Goal: Communication & Community: Answer question/provide support

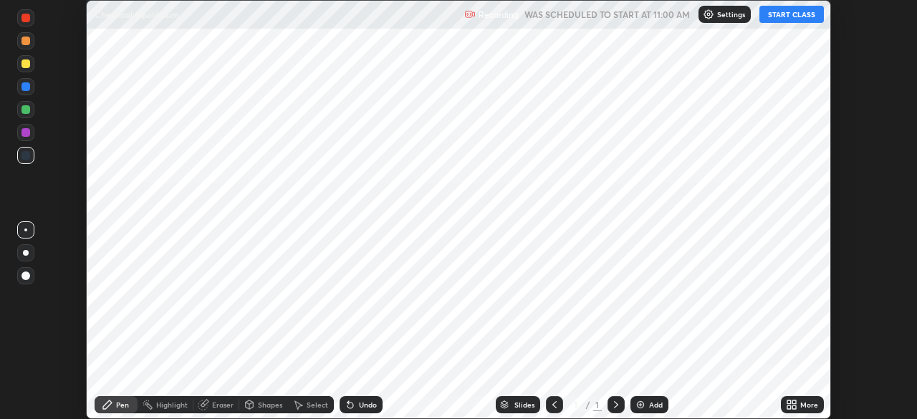
scroll to position [419, 916]
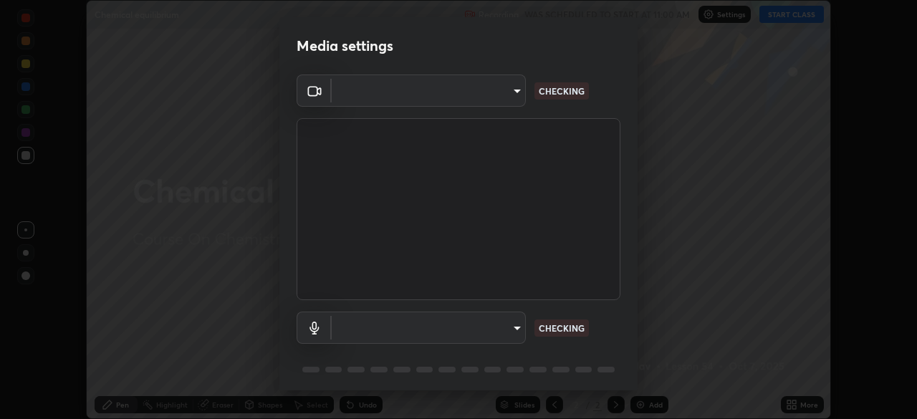
type input "846d0ba8f5080ab81b5b071cdfefeec17a04dc93fe71064fe08a1f5c66129023"
click at [427, 331] on body "Erase all Chemical equilibrium Recording WAS SCHEDULED TO START AT 11:00 AM Set…" at bounding box center [458, 209] width 917 height 419
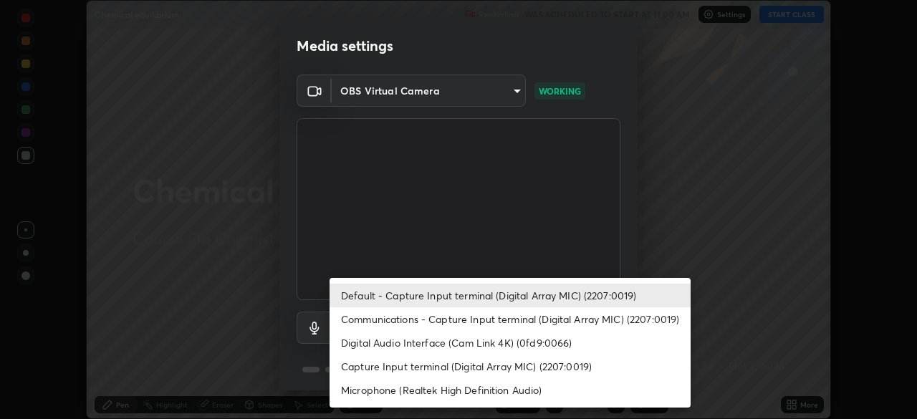
click at [402, 326] on li "Communications - Capture Input terminal (Digital Array MIC) (2207:0019)" at bounding box center [509, 319] width 361 height 24
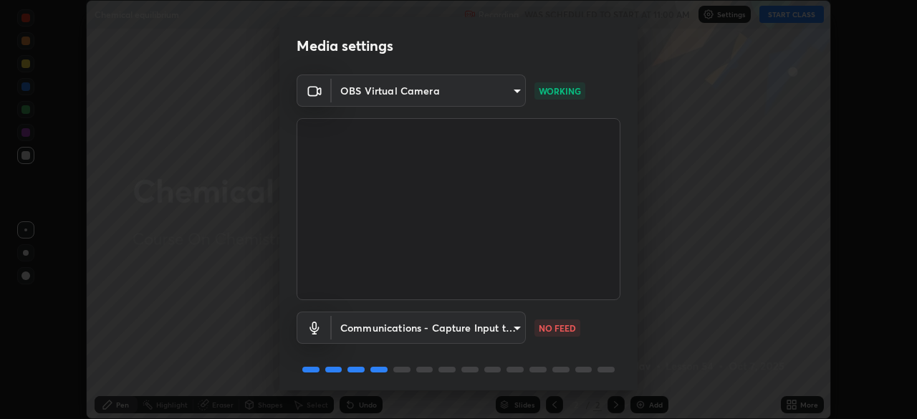
click at [397, 338] on body "Erase all Chemical equilibrium Recording WAS SCHEDULED TO START AT 11:00 AM Set…" at bounding box center [458, 209] width 917 height 419
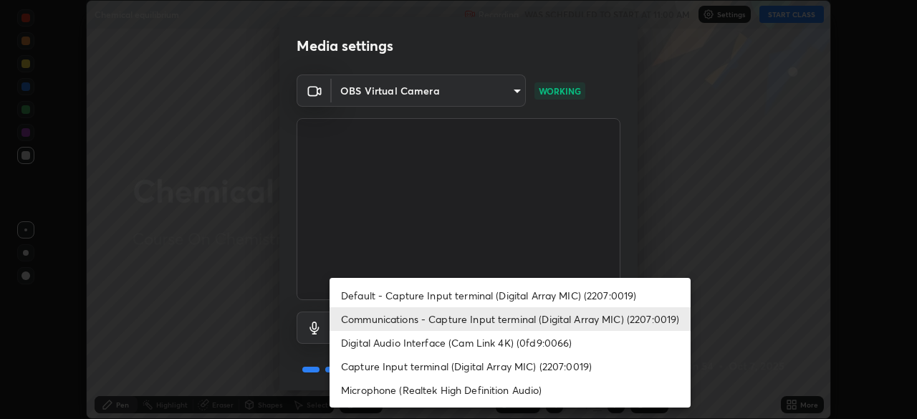
click at [392, 297] on li "Default - Capture Input terminal (Digital Array MIC) (2207:0019)" at bounding box center [509, 296] width 361 height 24
type input "default"
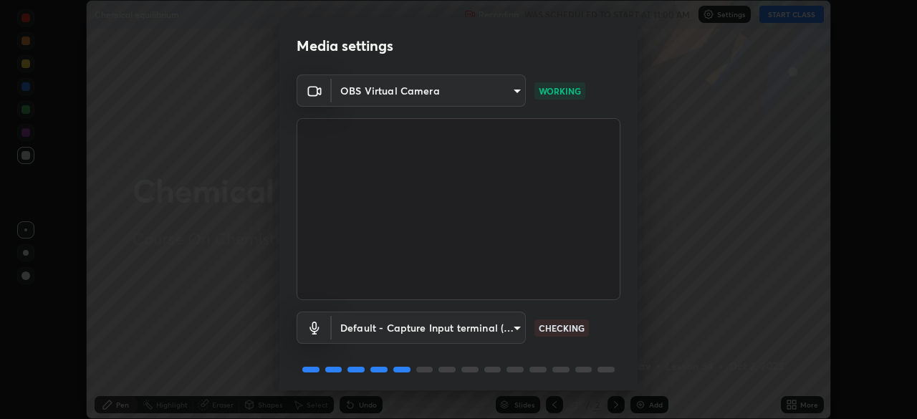
scroll to position [51, 0]
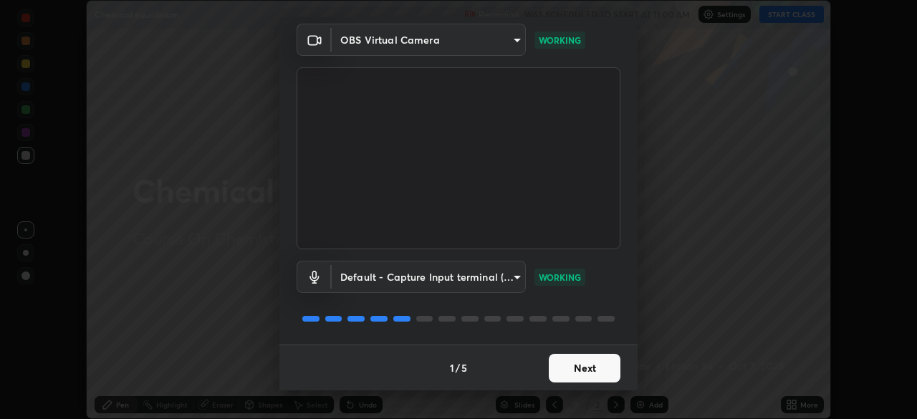
click at [563, 368] on button "Next" at bounding box center [585, 368] width 72 height 29
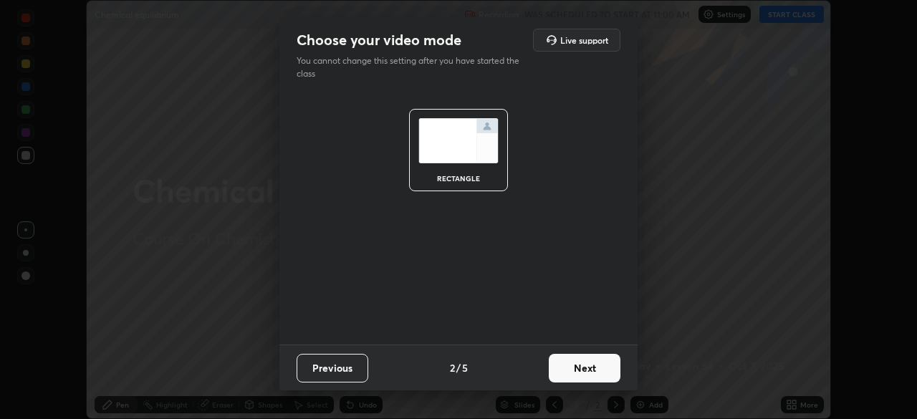
click at [582, 372] on button "Next" at bounding box center [585, 368] width 72 height 29
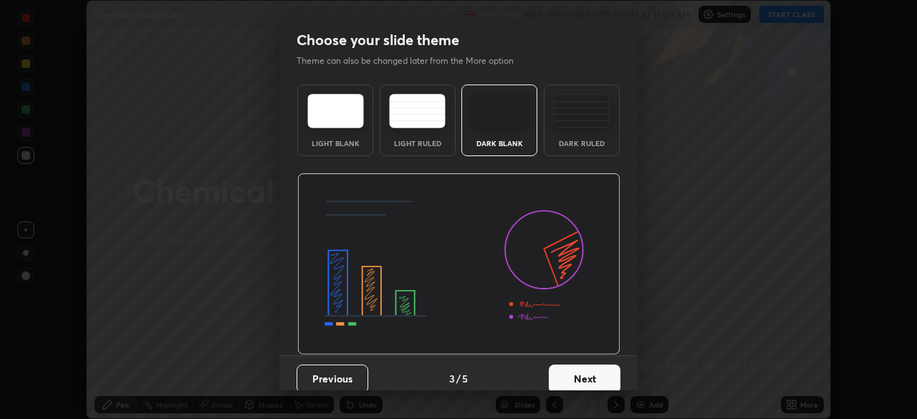
click at [594, 377] on button "Next" at bounding box center [585, 378] width 72 height 29
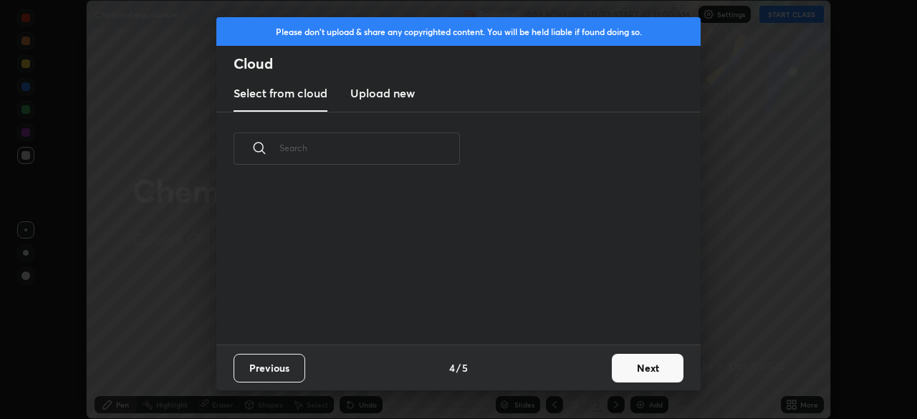
click at [633, 371] on button "Next" at bounding box center [648, 368] width 72 height 29
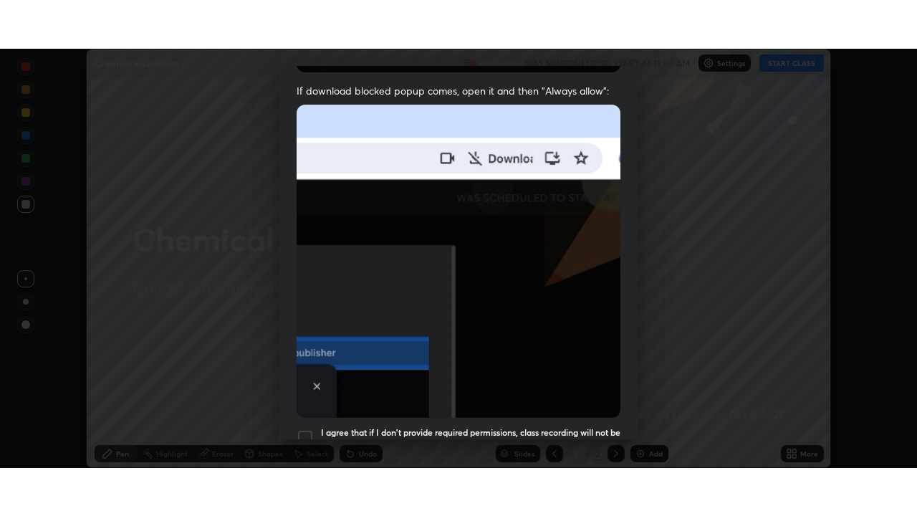
scroll to position [343, 0]
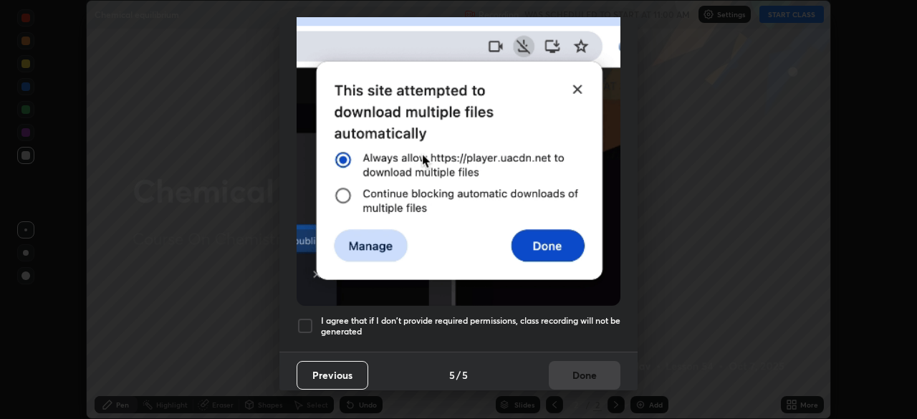
click at [563, 317] on h5 "I agree that if I don't provide required permissions, class recording will not …" at bounding box center [470, 326] width 299 height 22
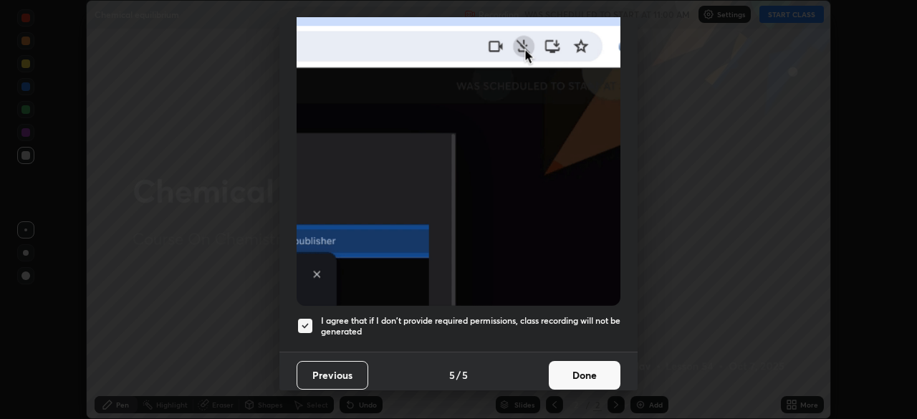
click at [577, 368] on button "Done" at bounding box center [585, 375] width 72 height 29
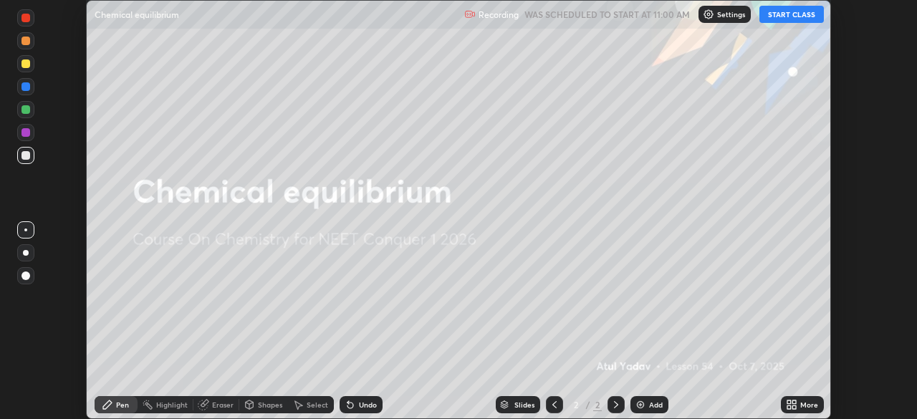
click at [782, 16] on button "START CLASS" at bounding box center [791, 14] width 64 height 17
click at [800, 406] on div "More" at bounding box center [809, 404] width 18 height 7
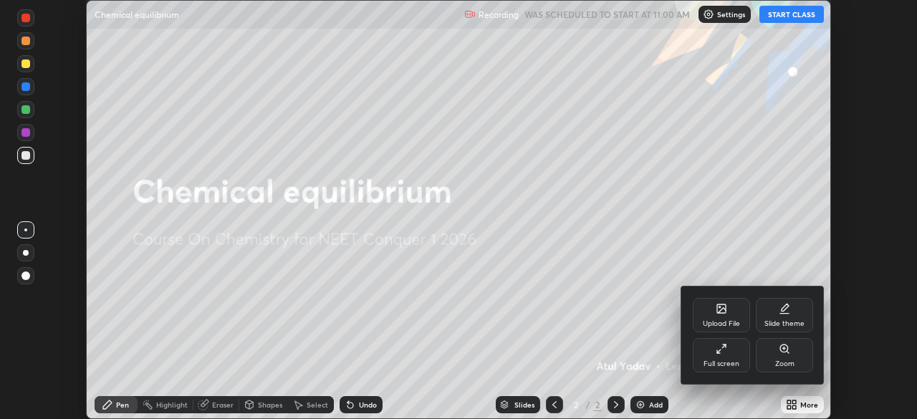
click at [723, 355] on div "Full screen" at bounding box center [720, 355] width 57 height 34
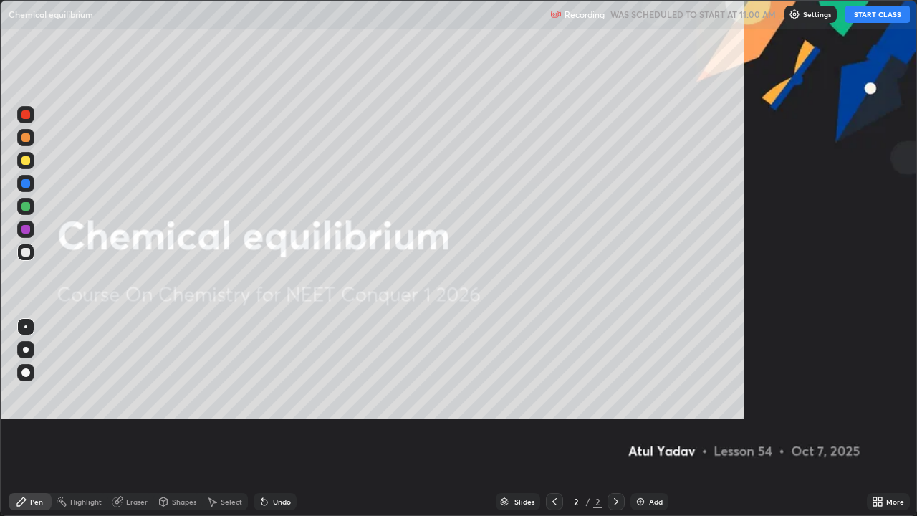
scroll to position [516, 917]
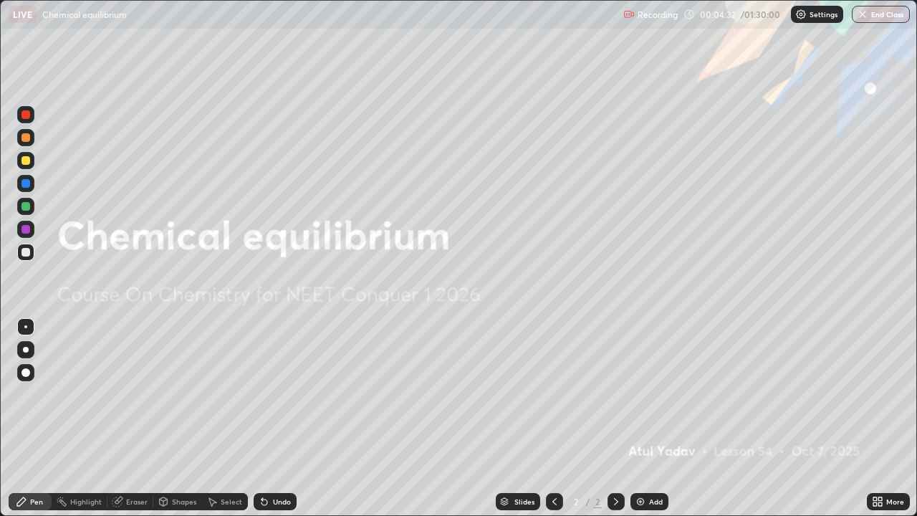
click at [635, 418] on img at bounding box center [639, 501] width 11 height 11
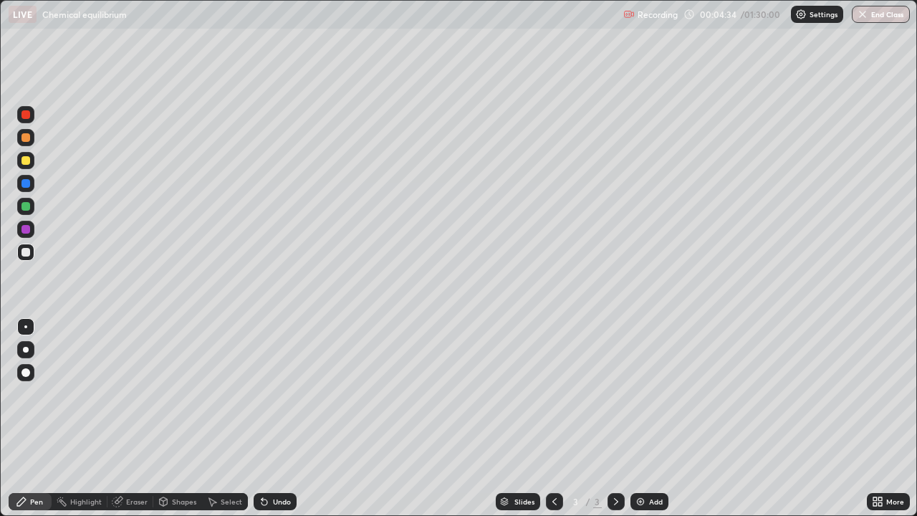
click at [26, 349] on div at bounding box center [26, 350] width 6 height 6
click at [29, 204] on div at bounding box center [25, 206] width 9 height 9
click at [27, 112] on div at bounding box center [25, 114] width 9 height 9
click at [29, 183] on div at bounding box center [25, 183] width 9 height 9
click at [269, 418] on div "Undo" at bounding box center [274, 501] width 43 height 17
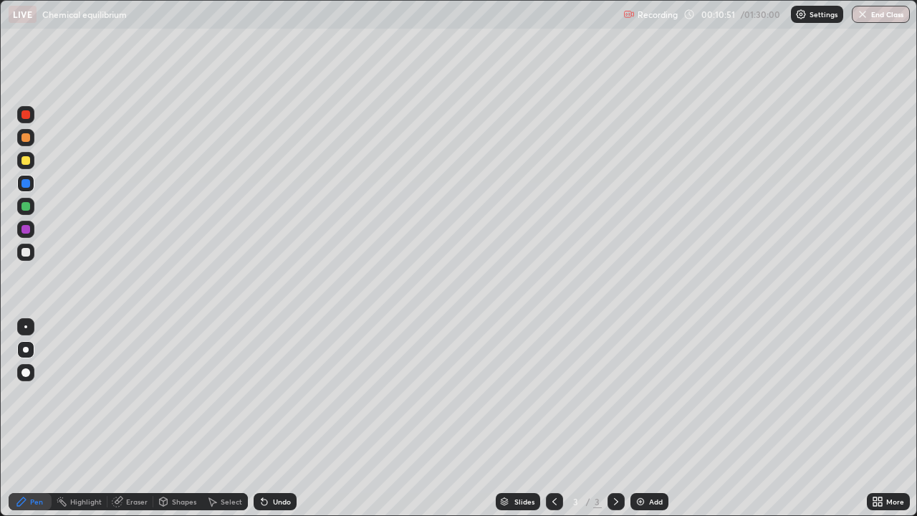
click at [273, 418] on div "Undo" at bounding box center [274, 501] width 43 height 17
click at [279, 418] on div "Undo" at bounding box center [274, 501] width 43 height 17
click at [274, 418] on div "Undo" at bounding box center [282, 501] width 18 height 7
click at [639, 418] on img at bounding box center [639, 501] width 11 height 11
click at [132, 418] on div "Eraser" at bounding box center [136, 501] width 21 height 7
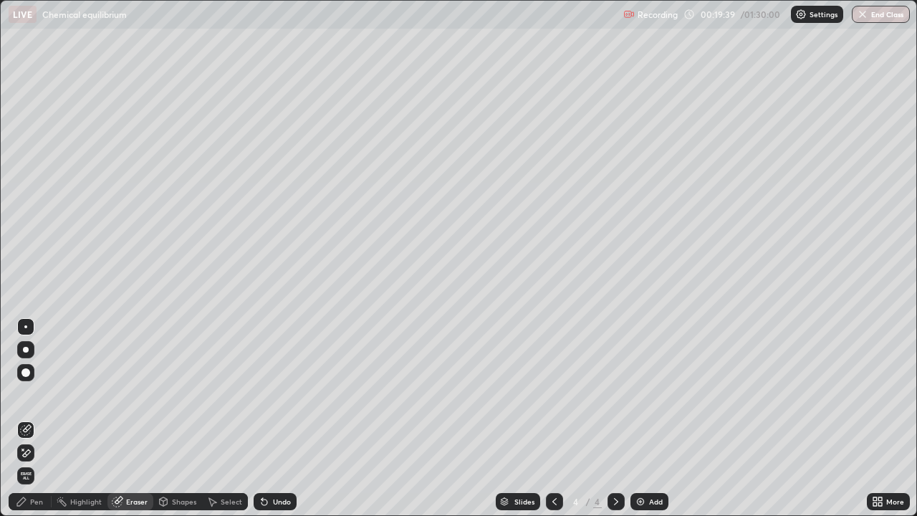
click at [30, 418] on icon at bounding box center [25, 453] width 11 height 12
click at [25, 418] on icon at bounding box center [21, 501] width 11 height 11
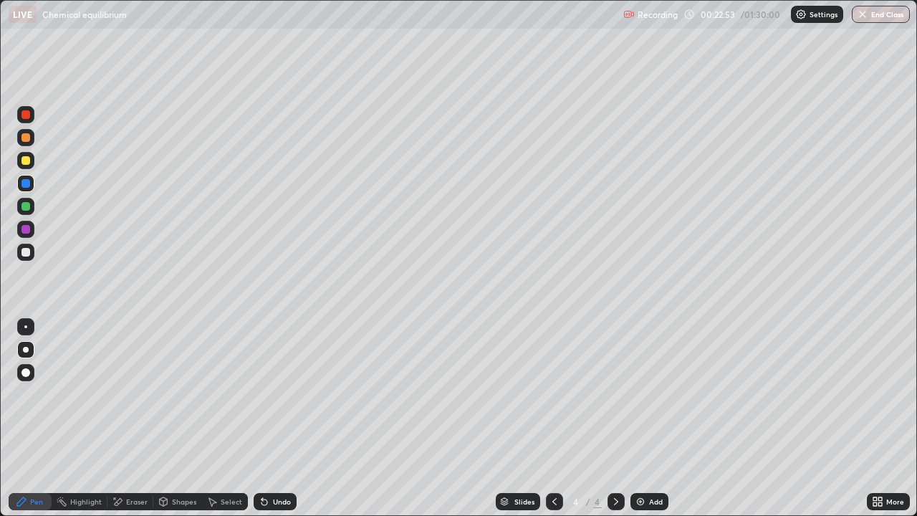
click at [130, 418] on div "Eraser" at bounding box center [130, 501] width 46 height 17
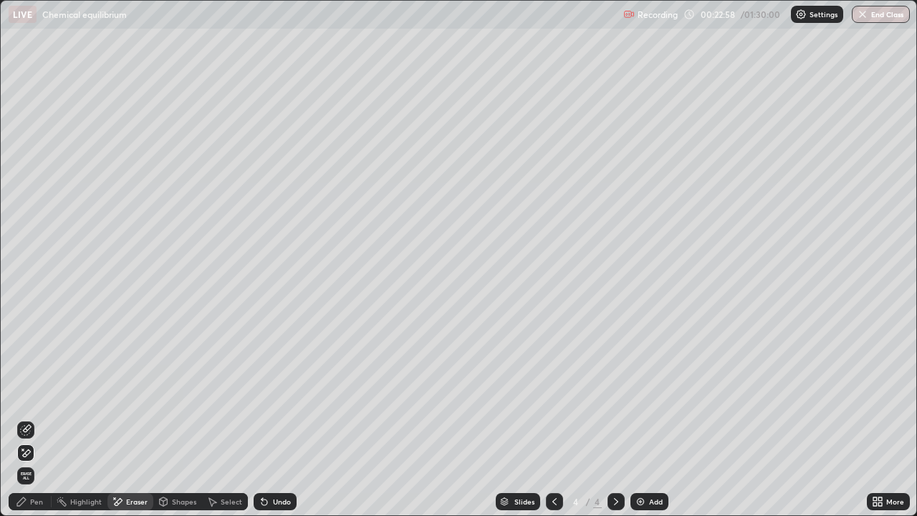
click at [25, 418] on div "Pen" at bounding box center [30, 501] width 43 height 17
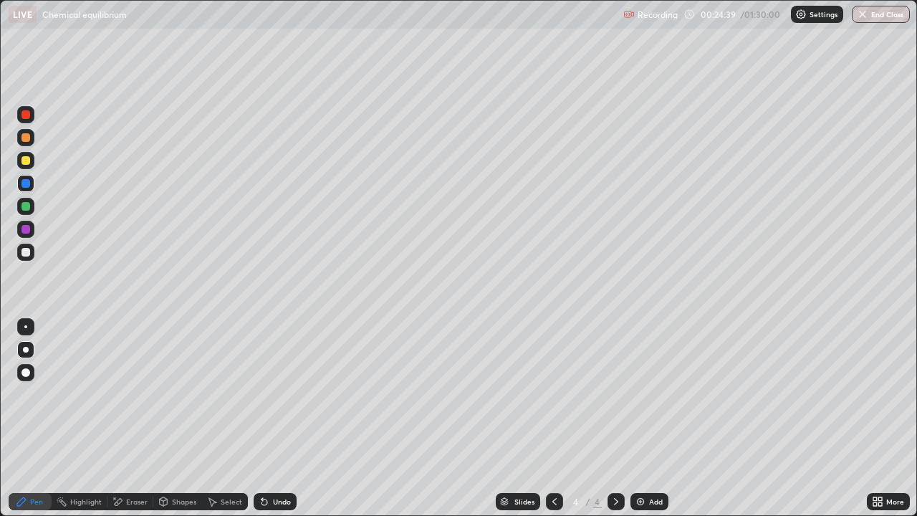
click at [29, 210] on div at bounding box center [25, 206] width 17 height 17
click at [268, 418] on div "Undo" at bounding box center [274, 501] width 43 height 17
click at [26, 160] on div at bounding box center [25, 160] width 9 height 9
click at [29, 207] on div at bounding box center [25, 206] width 9 height 9
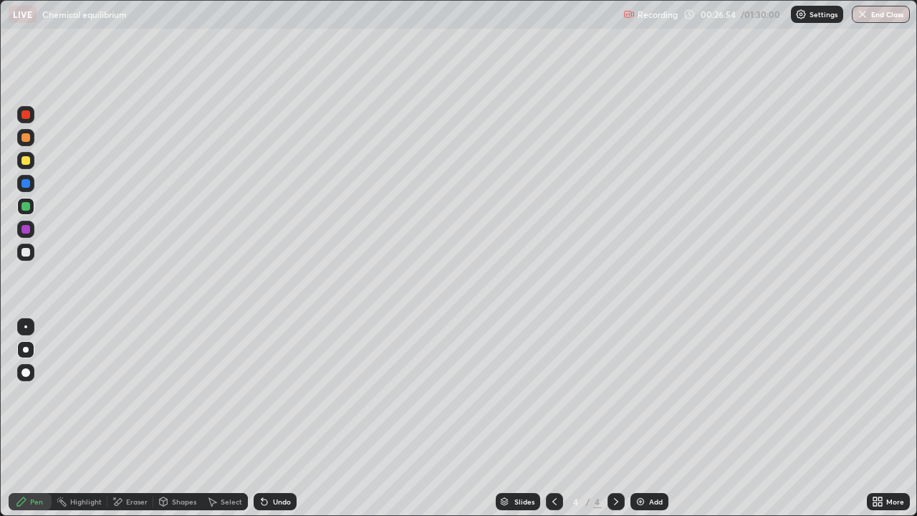
click at [31, 230] on div at bounding box center [25, 229] width 17 height 17
click at [273, 418] on div "Undo" at bounding box center [282, 501] width 18 height 7
click at [261, 418] on icon at bounding box center [264, 502] width 6 height 6
click at [131, 418] on div "Eraser" at bounding box center [136, 501] width 21 height 7
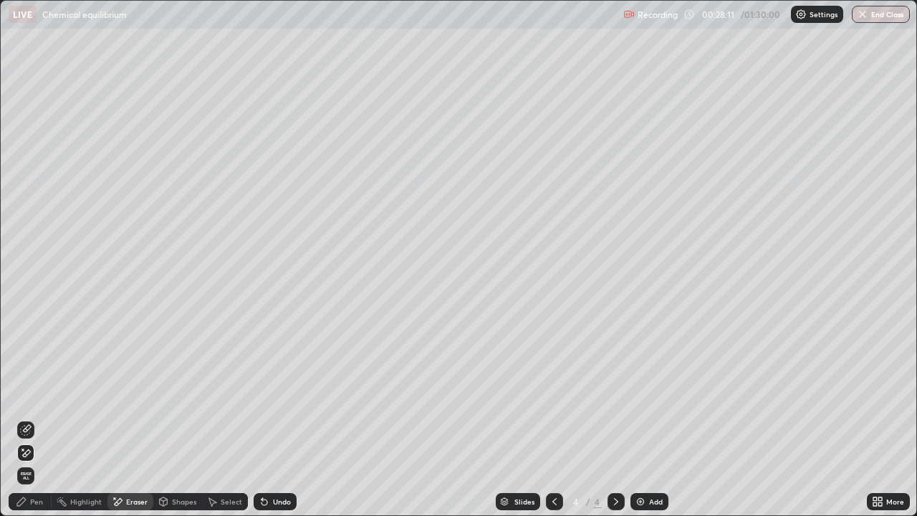
click at [25, 418] on icon at bounding box center [25, 429] width 11 height 11
click at [26, 418] on icon at bounding box center [21, 501] width 11 height 11
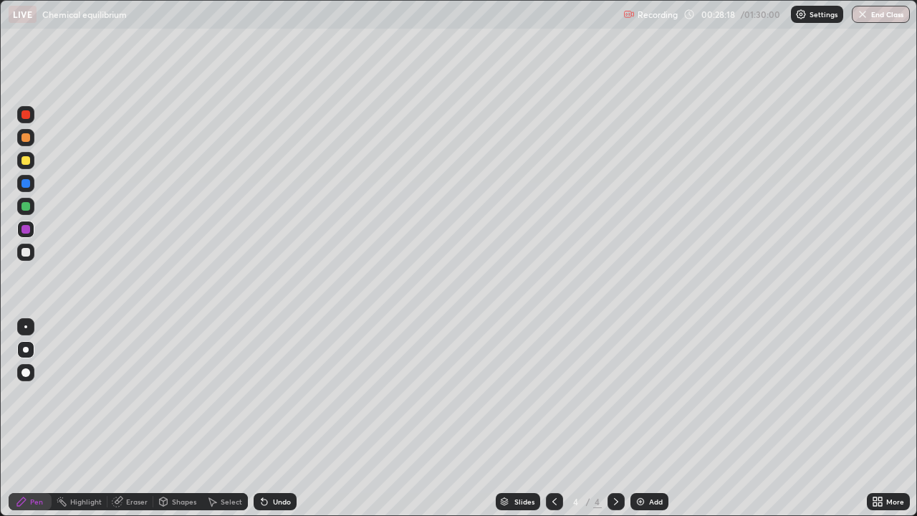
click at [274, 418] on div "Undo" at bounding box center [282, 501] width 18 height 7
click at [26, 160] on div at bounding box center [25, 160] width 9 height 9
click at [274, 418] on div "Undo" at bounding box center [282, 501] width 18 height 7
click at [27, 186] on div at bounding box center [25, 183] width 9 height 9
click at [273, 418] on div "Undo" at bounding box center [282, 501] width 18 height 7
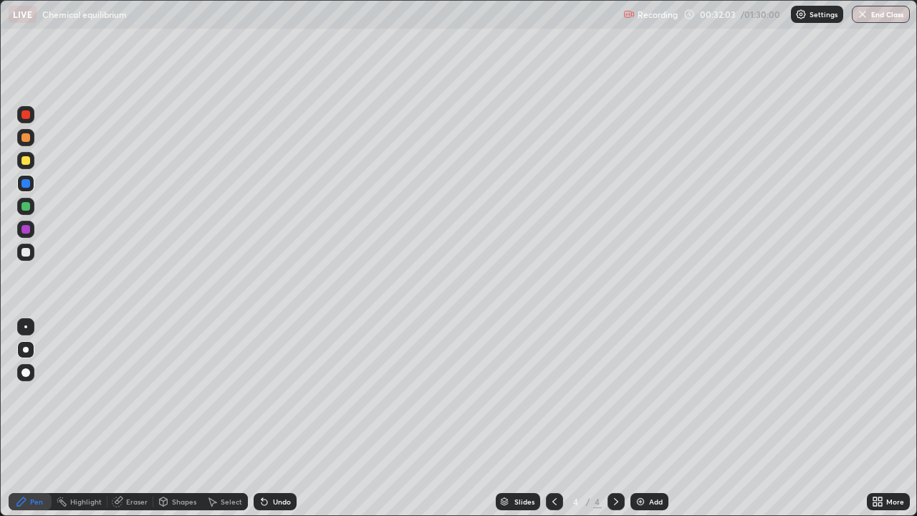
click at [273, 418] on div "Undo" at bounding box center [282, 501] width 18 height 7
click at [127, 418] on div "Eraser" at bounding box center [136, 501] width 21 height 7
click at [95, 418] on div "Highlight" at bounding box center [80, 501] width 56 height 17
click at [37, 418] on div "Pen" at bounding box center [36, 501] width 13 height 7
click at [647, 418] on div "Add" at bounding box center [649, 501] width 38 height 17
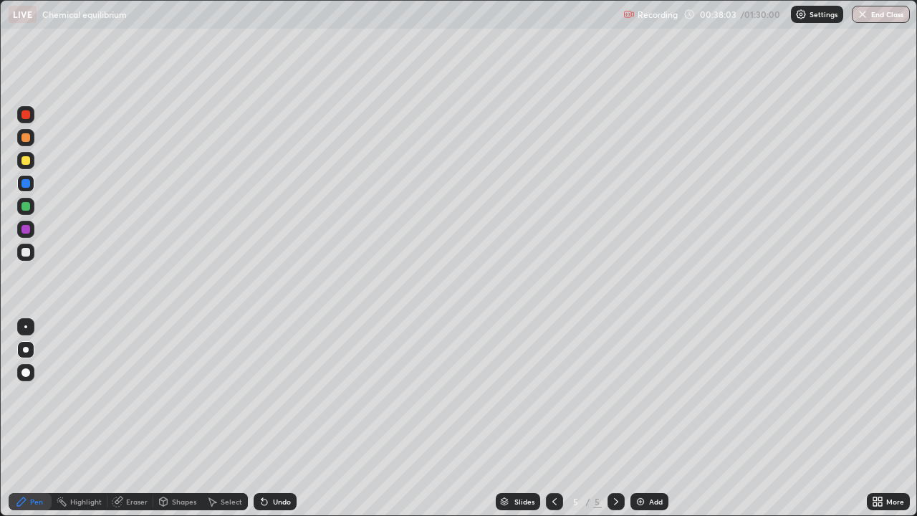
click at [276, 418] on div "Undo" at bounding box center [282, 501] width 18 height 7
click at [553, 418] on icon at bounding box center [554, 501] width 11 height 11
click at [617, 418] on icon at bounding box center [615, 501] width 11 height 11
click at [26, 137] on div at bounding box center [25, 137] width 9 height 9
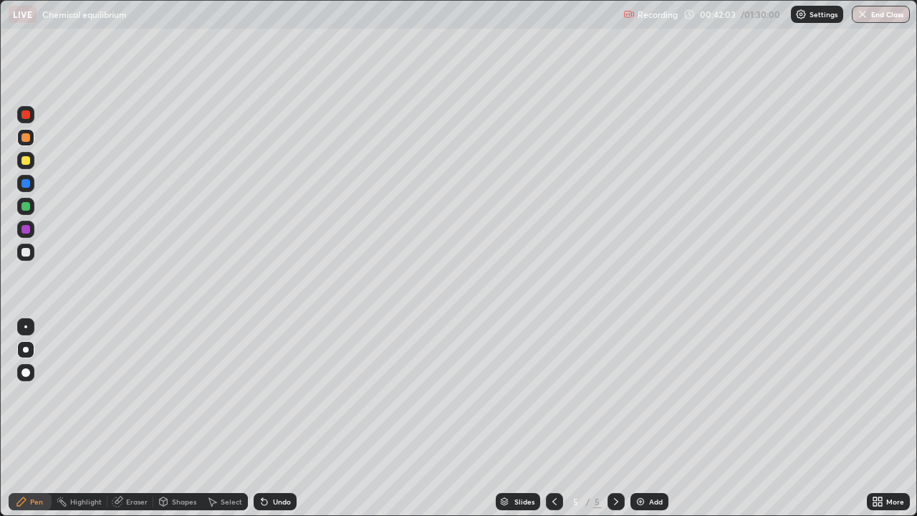
click at [132, 418] on div "Eraser" at bounding box center [136, 501] width 21 height 7
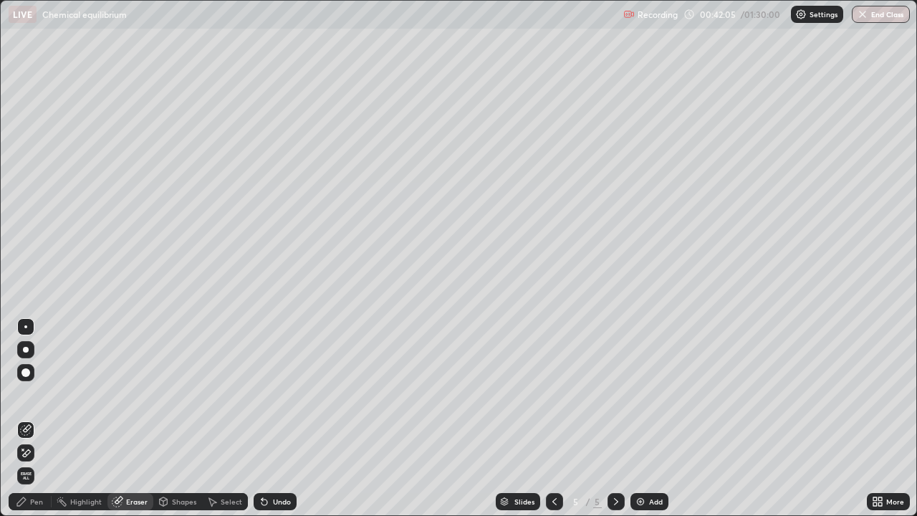
click at [35, 418] on div "Pen" at bounding box center [36, 501] width 13 height 7
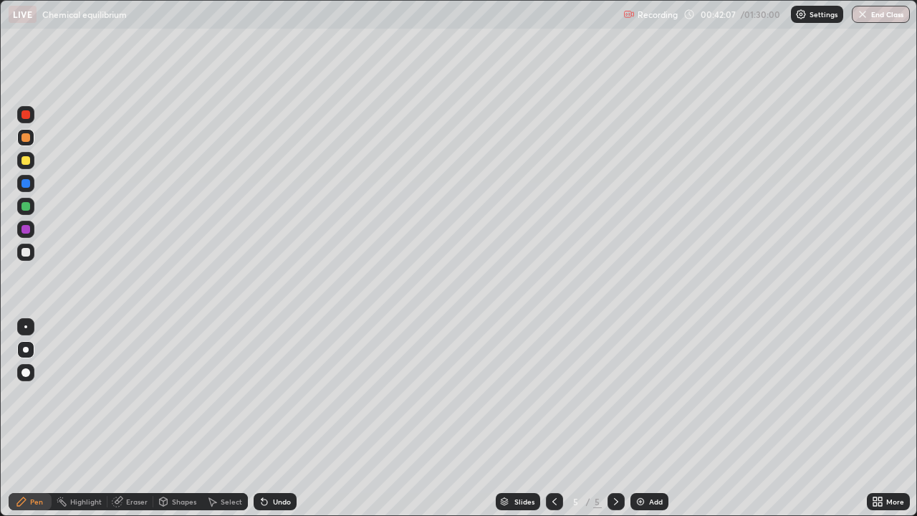
click at [34, 228] on div at bounding box center [25, 229] width 17 height 17
click at [269, 418] on div "Undo" at bounding box center [274, 501] width 43 height 17
click at [29, 114] on div at bounding box center [25, 114] width 9 height 9
click at [0, 29] on div "Setting up your live class" at bounding box center [458, 258] width 917 height 516
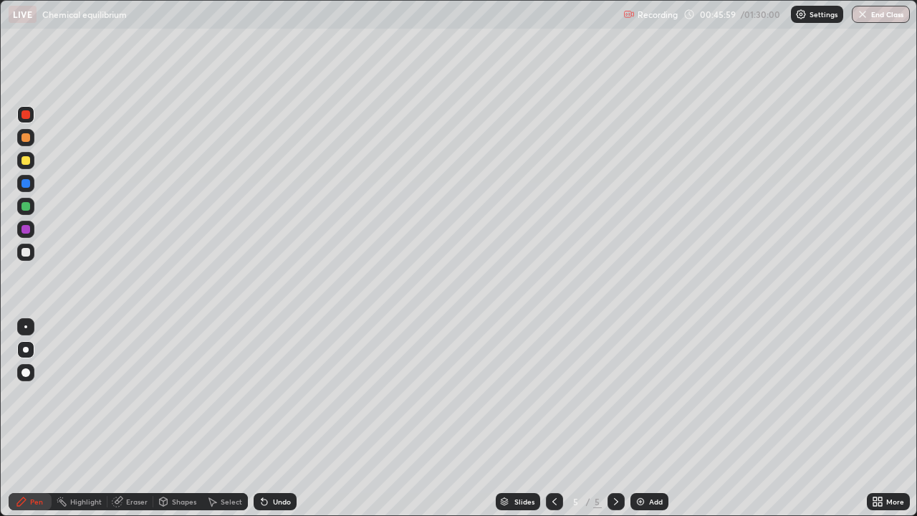
click at [27, 201] on div at bounding box center [25, 206] width 17 height 17
click at [134, 418] on div "Eraser" at bounding box center [136, 501] width 21 height 7
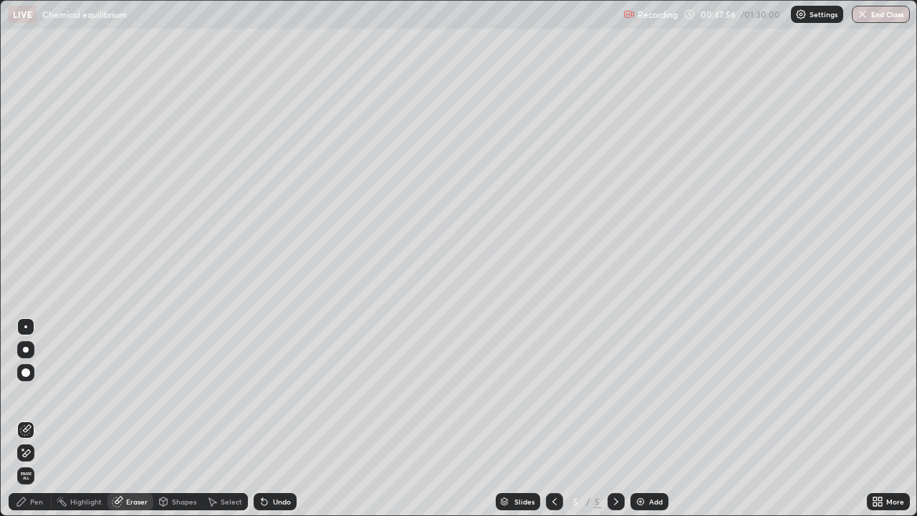
click at [35, 418] on div "Pen" at bounding box center [36, 501] width 13 height 7
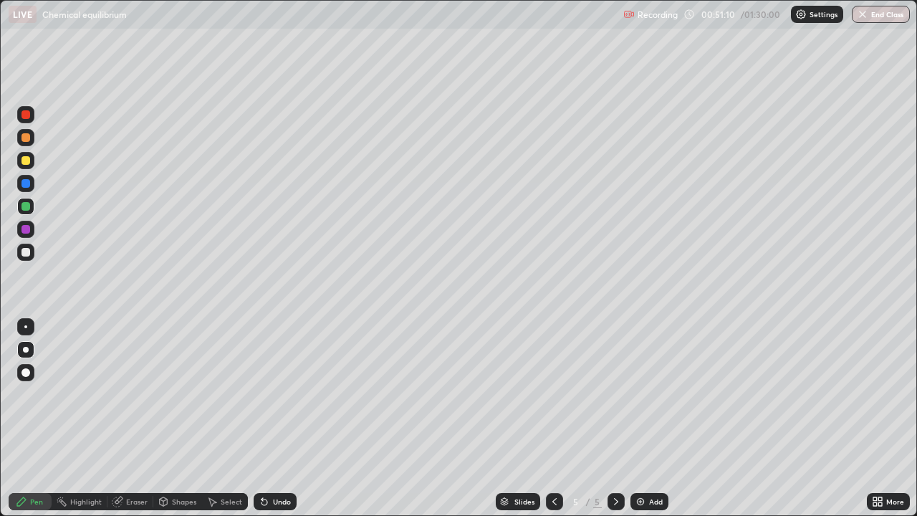
click at [647, 418] on div "Add" at bounding box center [649, 501] width 38 height 17
click at [32, 163] on div at bounding box center [25, 160] width 17 height 17
click at [27, 185] on div at bounding box center [25, 183] width 9 height 9
click at [37, 246] on div at bounding box center [25, 252] width 23 height 23
click at [277, 418] on div "Undo" at bounding box center [282, 501] width 18 height 7
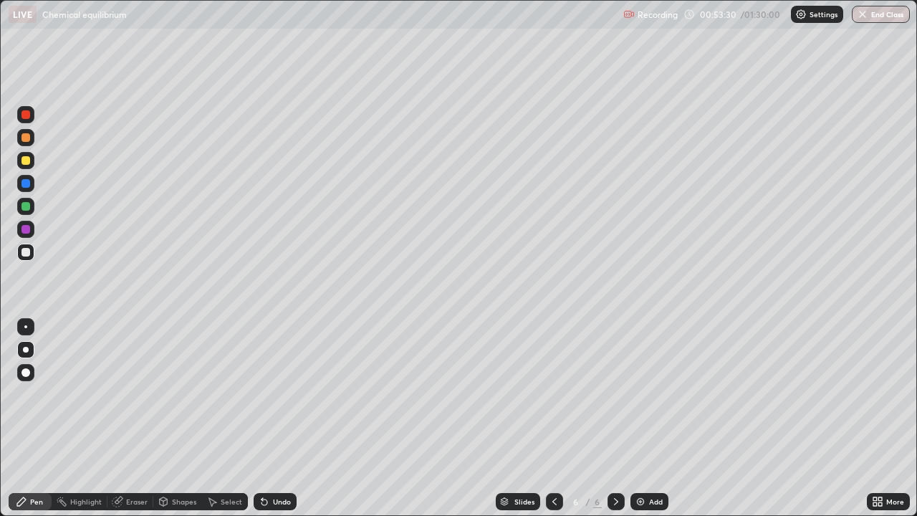
click at [279, 418] on div "Undo" at bounding box center [282, 501] width 18 height 7
click at [82, 418] on div "Highlight" at bounding box center [80, 501] width 56 height 29
click at [98, 418] on div "Highlight" at bounding box center [80, 501] width 56 height 29
click at [29, 418] on div "Pen" at bounding box center [30, 501] width 43 height 17
click at [140, 418] on div "Eraser" at bounding box center [130, 501] width 46 height 17
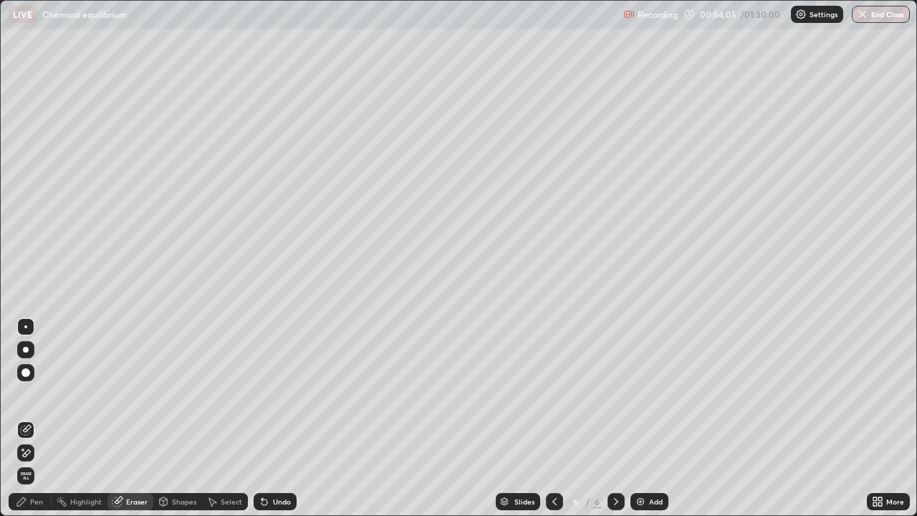
click at [30, 418] on icon at bounding box center [25, 453] width 11 height 12
click at [38, 418] on div "Pen" at bounding box center [36, 501] width 13 height 7
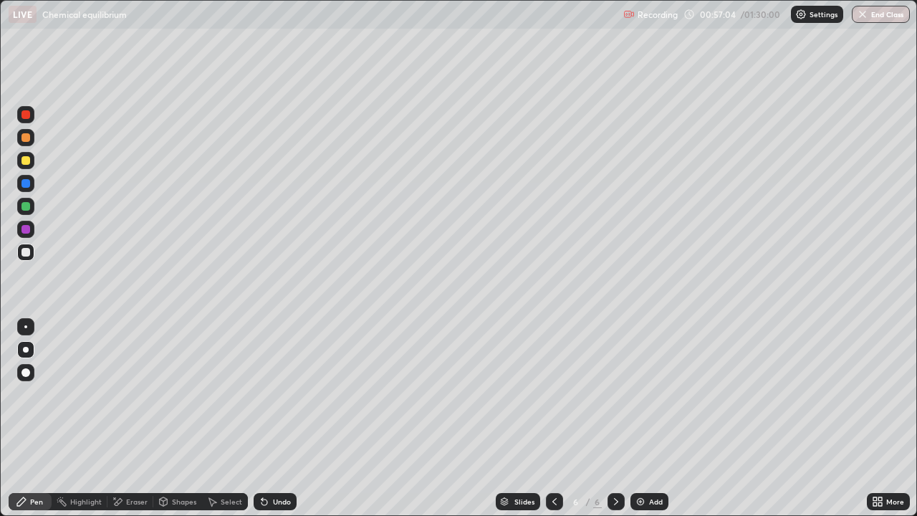
click at [29, 183] on div at bounding box center [25, 183] width 9 height 9
click at [32, 159] on div at bounding box center [25, 160] width 17 height 17
click at [273, 418] on div "Undo" at bounding box center [282, 501] width 18 height 7
click at [270, 418] on div "Undo" at bounding box center [274, 501] width 43 height 17
click at [262, 418] on icon at bounding box center [264, 502] width 6 height 6
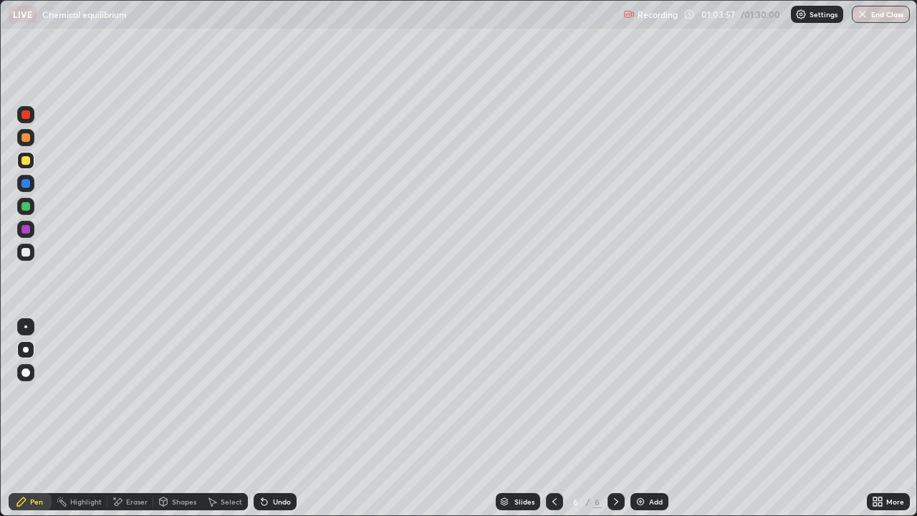
click at [639, 418] on img at bounding box center [639, 501] width 11 height 11
click at [32, 135] on div at bounding box center [25, 137] width 17 height 17
click at [276, 418] on div "Undo" at bounding box center [274, 501] width 43 height 17
click at [272, 418] on div "Undo" at bounding box center [274, 501] width 43 height 17
click at [273, 418] on div "Undo" at bounding box center [282, 501] width 18 height 7
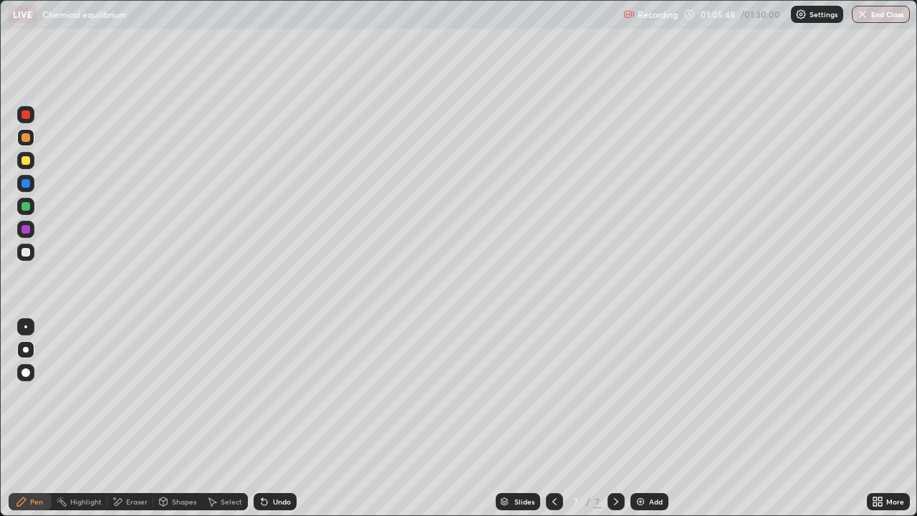
click at [26, 206] on div at bounding box center [25, 206] width 9 height 9
click at [270, 418] on div "Undo" at bounding box center [274, 501] width 43 height 17
click at [26, 115] on div at bounding box center [25, 114] width 9 height 9
click at [276, 418] on div "Undo" at bounding box center [274, 501] width 43 height 17
click at [268, 418] on div "Undo" at bounding box center [274, 501] width 43 height 17
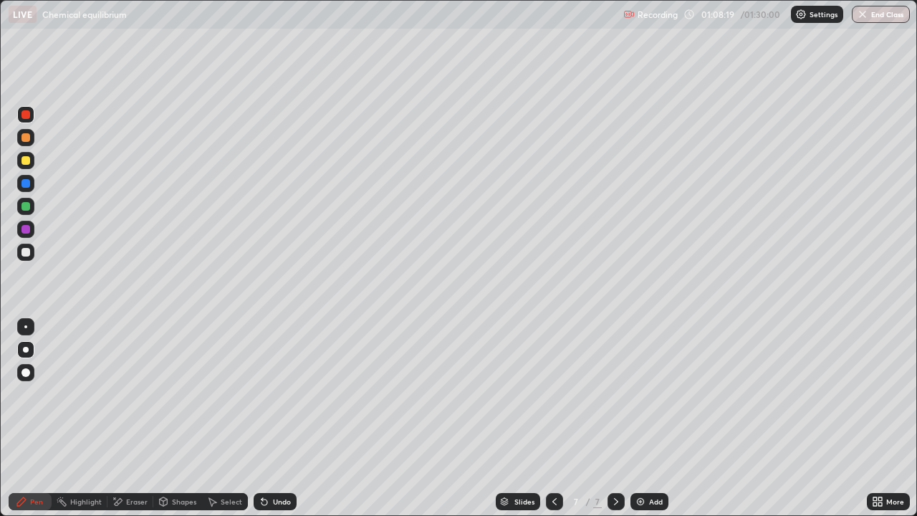
click at [269, 418] on div "Undo" at bounding box center [274, 501] width 43 height 17
click at [262, 418] on icon at bounding box center [264, 502] width 6 height 6
click at [644, 418] on div "Add" at bounding box center [649, 501] width 38 height 17
click at [26, 160] on div at bounding box center [25, 160] width 9 height 9
click at [28, 204] on div at bounding box center [25, 206] width 9 height 9
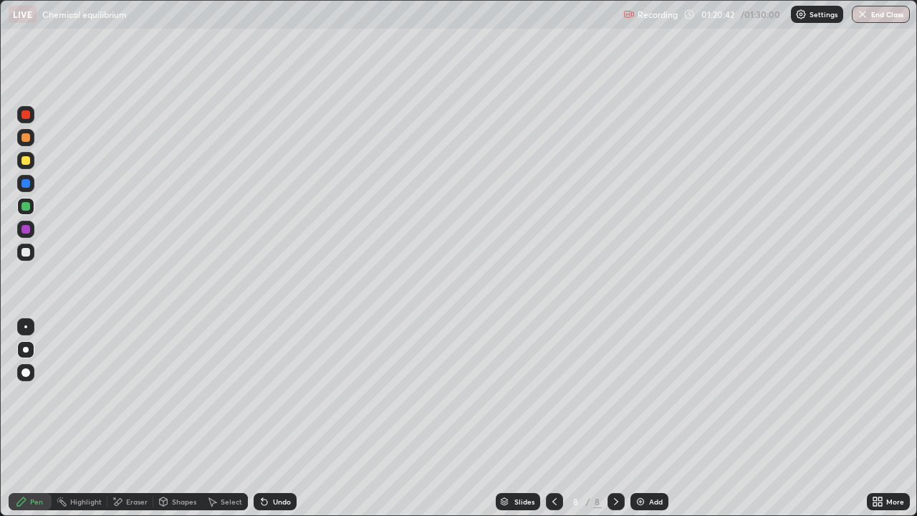
click at [33, 160] on div at bounding box center [25, 160] width 17 height 17
click at [25, 226] on div at bounding box center [25, 229] width 9 height 9
click at [133, 418] on div "Eraser" at bounding box center [130, 501] width 46 height 17
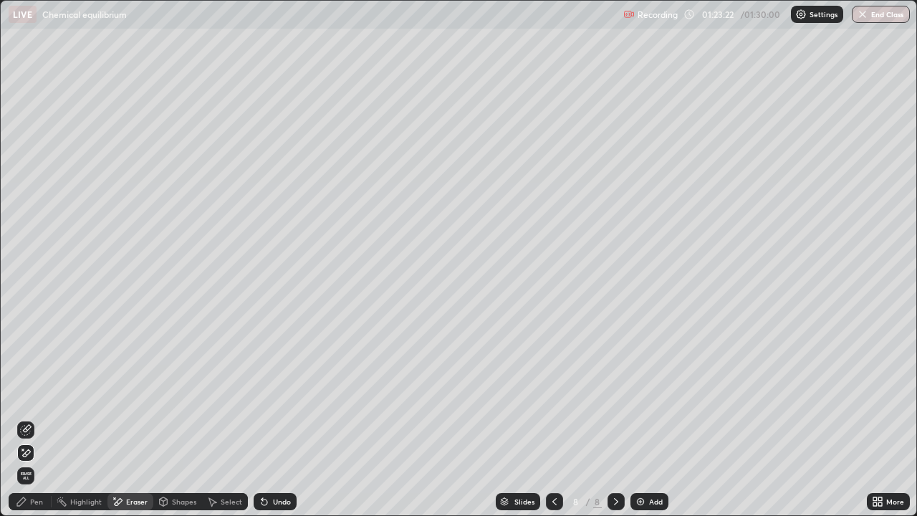
click at [26, 418] on icon at bounding box center [21, 501] width 11 height 11
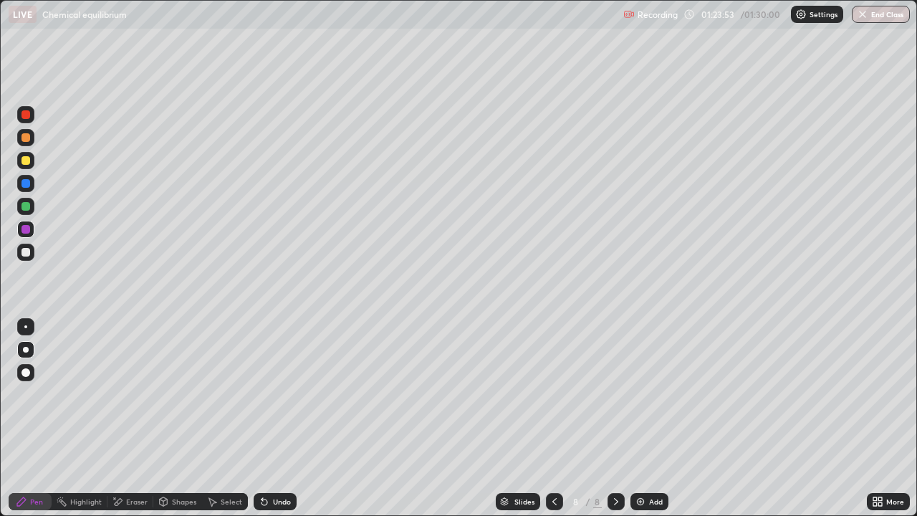
click at [26, 160] on div at bounding box center [25, 160] width 9 height 9
click at [26, 184] on div at bounding box center [25, 183] width 9 height 9
click at [269, 418] on div "Undo" at bounding box center [274, 501] width 43 height 17
click at [264, 418] on icon at bounding box center [264, 502] width 6 height 6
click at [263, 418] on icon at bounding box center [264, 501] width 11 height 11
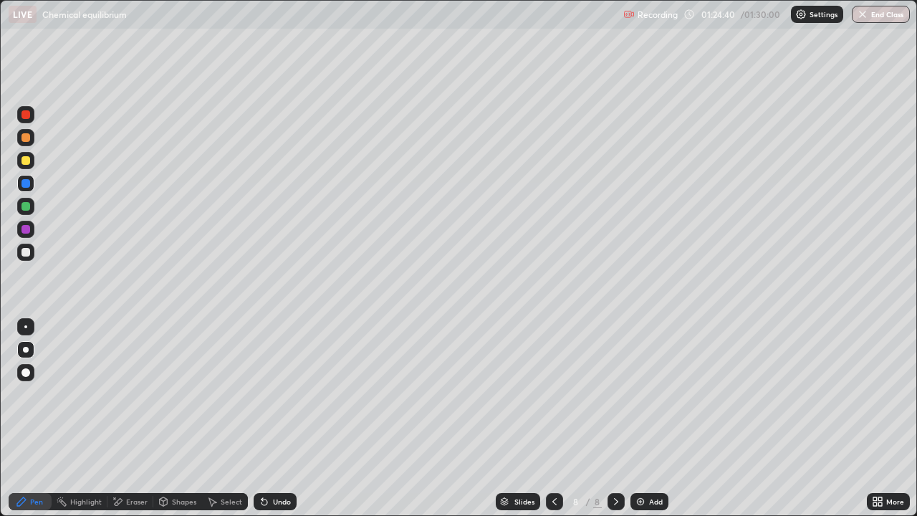
click at [261, 418] on icon at bounding box center [261, 498] width 1 height 1
click at [262, 418] on icon at bounding box center [264, 502] width 6 height 6
click at [261, 418] on icon at bounding box center [261, 498] width 1 height 1
click at [651, 418] on div "Add" at bounding box center [649, 501] width 38 height 17
click at [556, 418] on div at bounding box center [554, 501] width 17 height 17
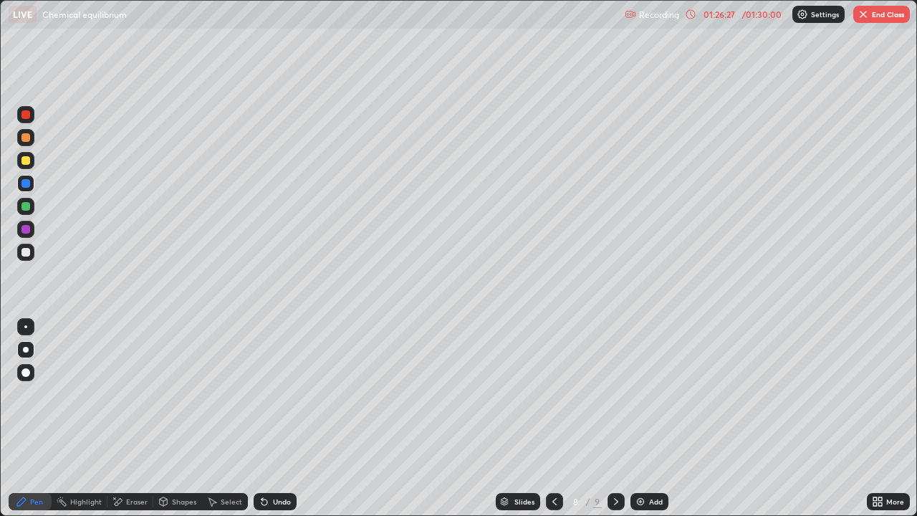
click at [131, 418] on div "Eraser" at bounding box center [136, 501] width 21 height 7
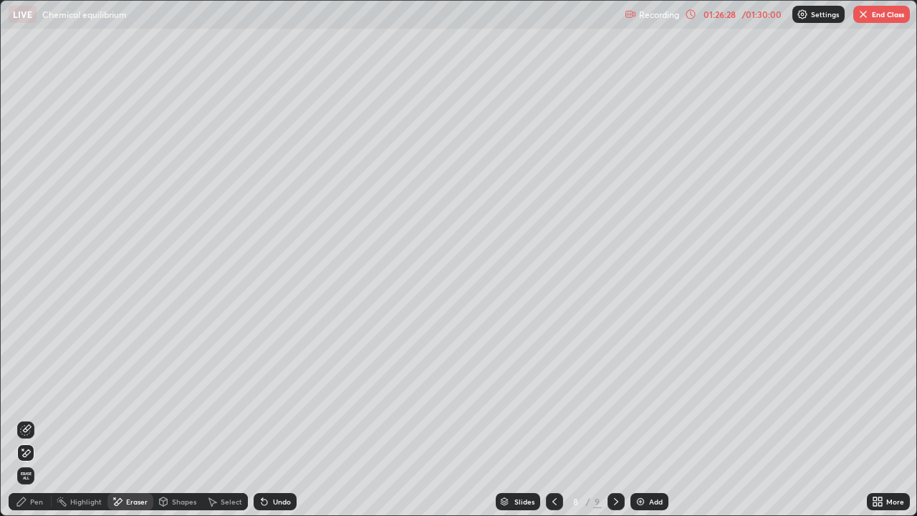
click at [227, 418] on div "Select" at bounding box center [231, 501] width 21 height 7
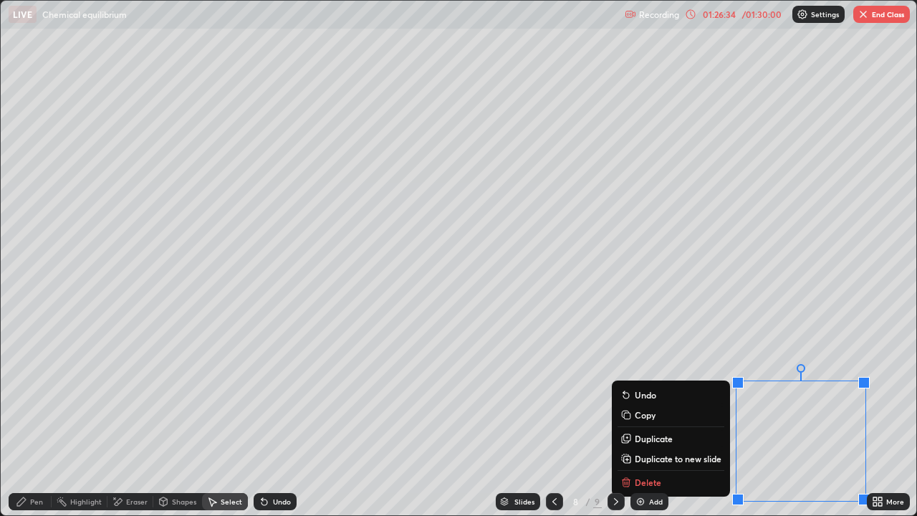
click at [655, 418] on p "Duplicate to new slide" at bounding box center [677, 458] width 87 height 11
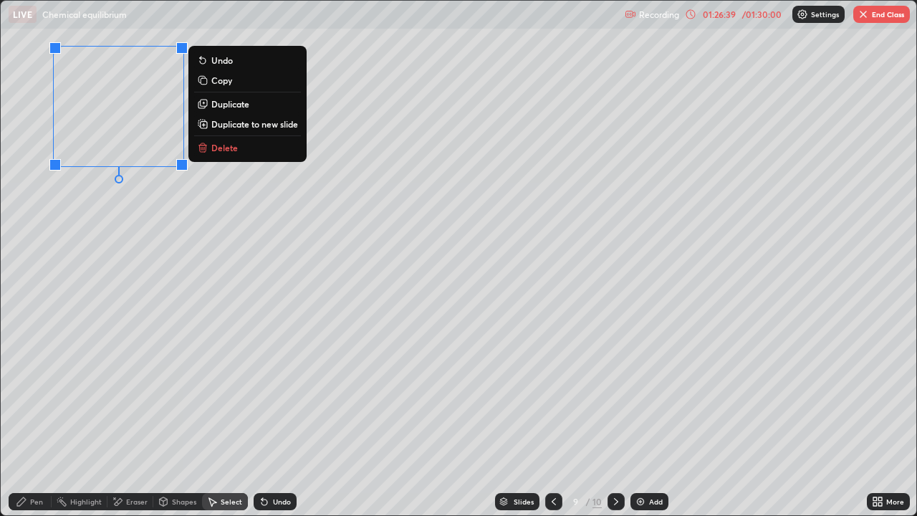
click at [86, 208] on div "0 ° Undo Copy Duplicate Duplicate to new slide Delete" at bounding box center [458, 258] width 915 height 514
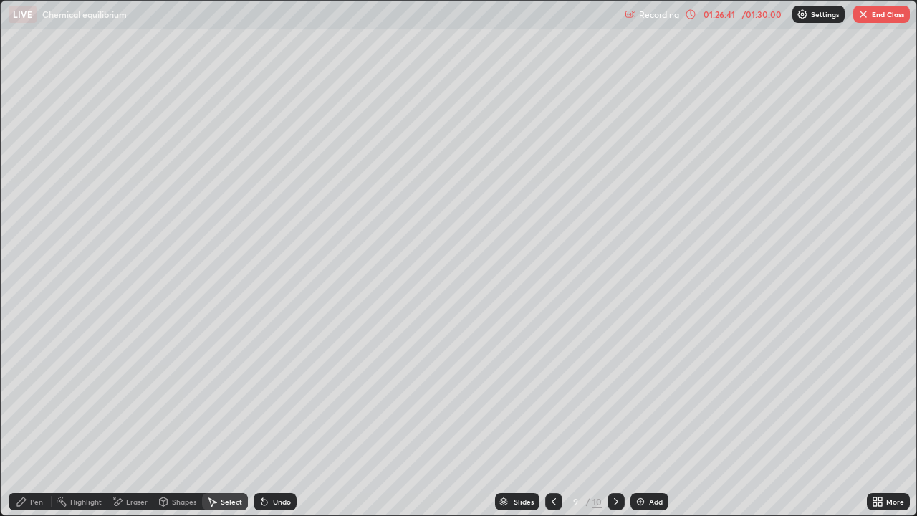
click at [37, 418] on div "Pen" at bounding box center [36, 501] width 13 height 7
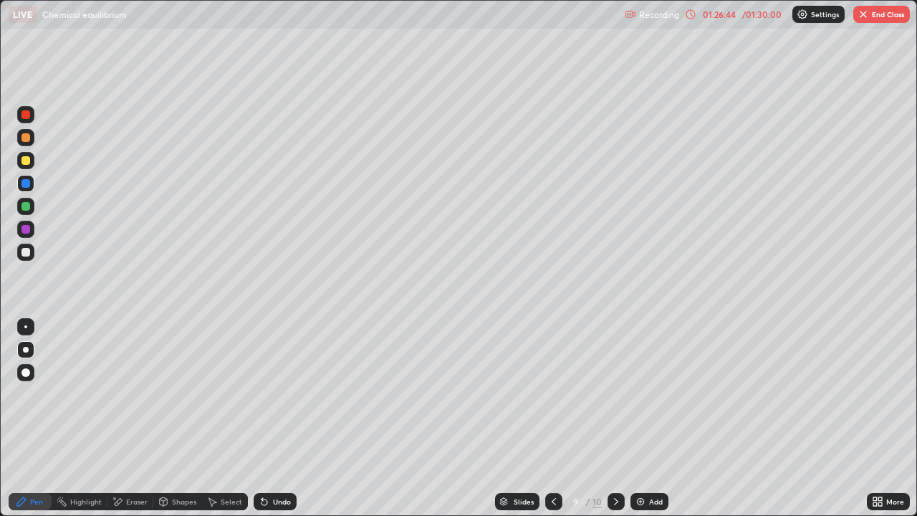
click at [31, 140] on div at bounding box center [25, 137] width 17 height 17
click at [218, 418] on div "Select" at bounding box center [225, 501] width 46 height 17
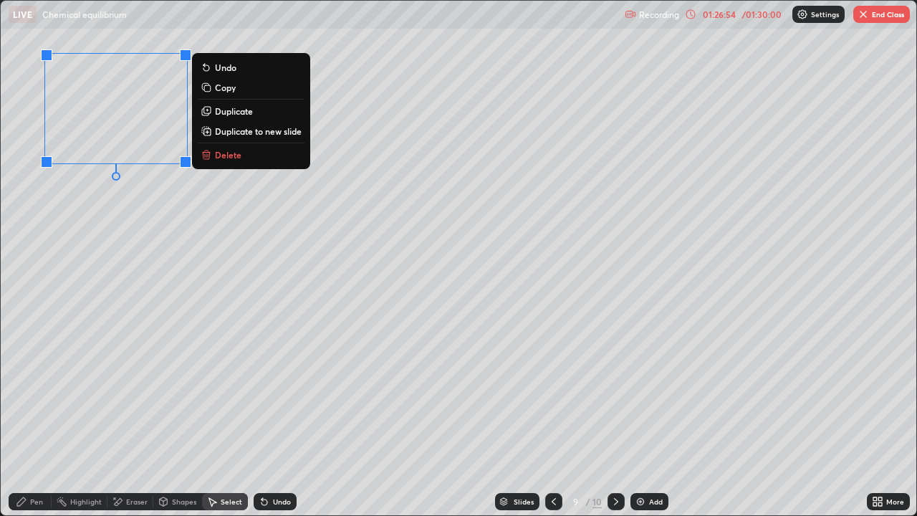
click at [106, 255] on div "0 ° Undo Copy Duplicate Duplicate to new slide Delete" at bounding box center [458, 258] width 915 height 514
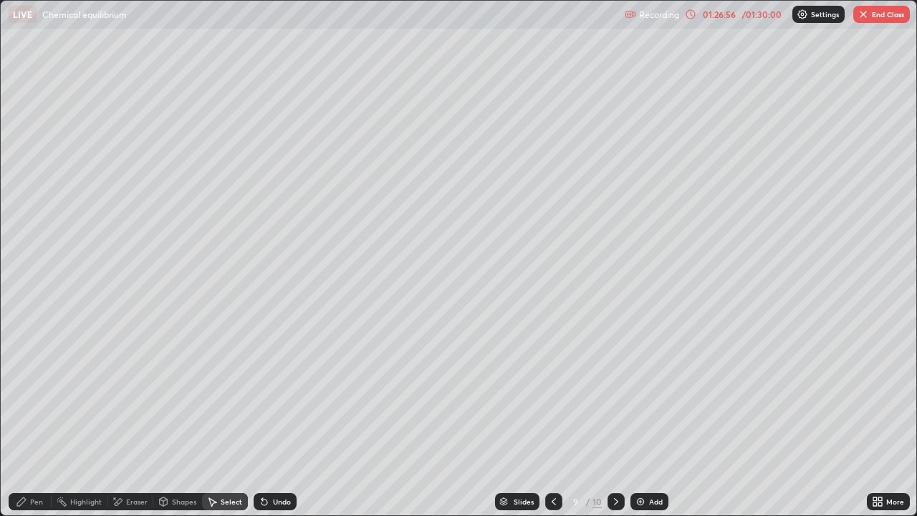
click at [135, 418] on div "Eraser" at bounding box center [136, 501] width 21 height 7
click at [26, 418] on icon at bounding box center [21, 501] width 11 height 11
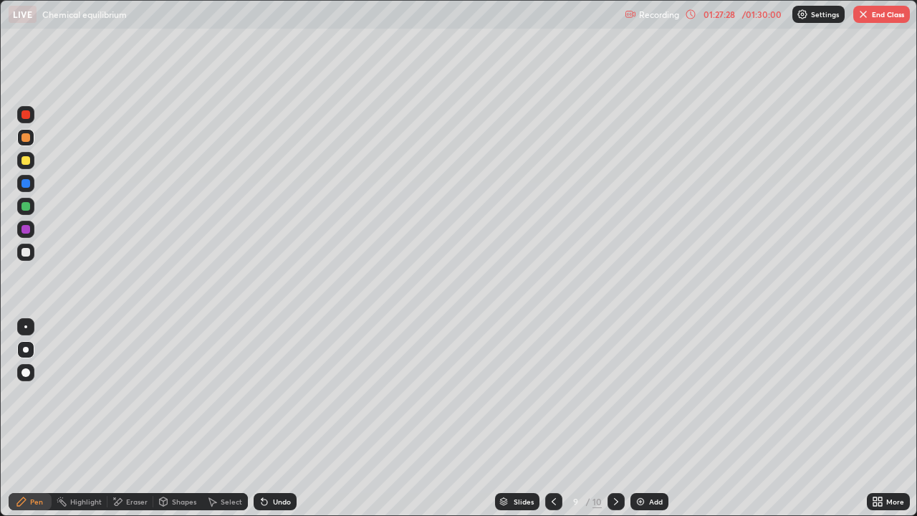
click at [552, 418] on icon at bounding box center [553, 501] width 11 height 11
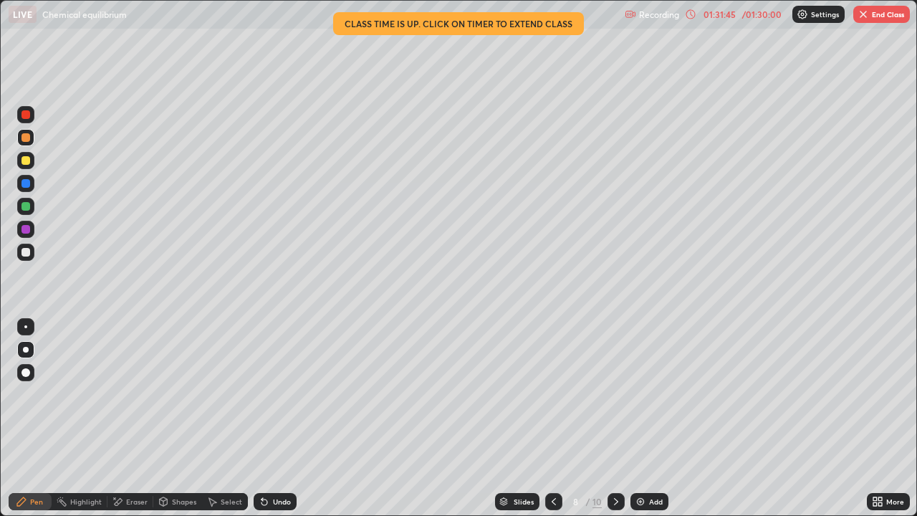
click at [620, 418] on div at bounding box center [615, 501] width 17 height 17
click at [866, 19] on img "button" at bounding box center [862, 14] width 11 height 11
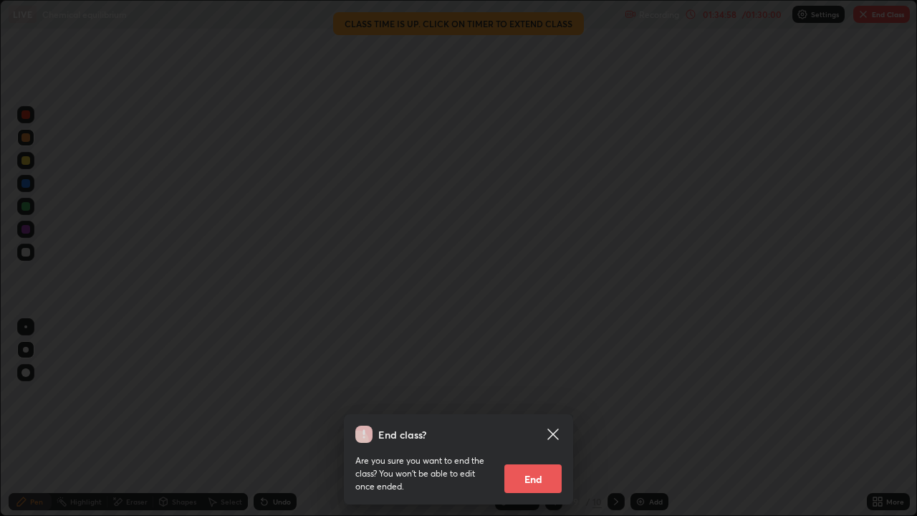
click at [518, 418] on button "End" at bounding box center [532, 478] width 57 height 29
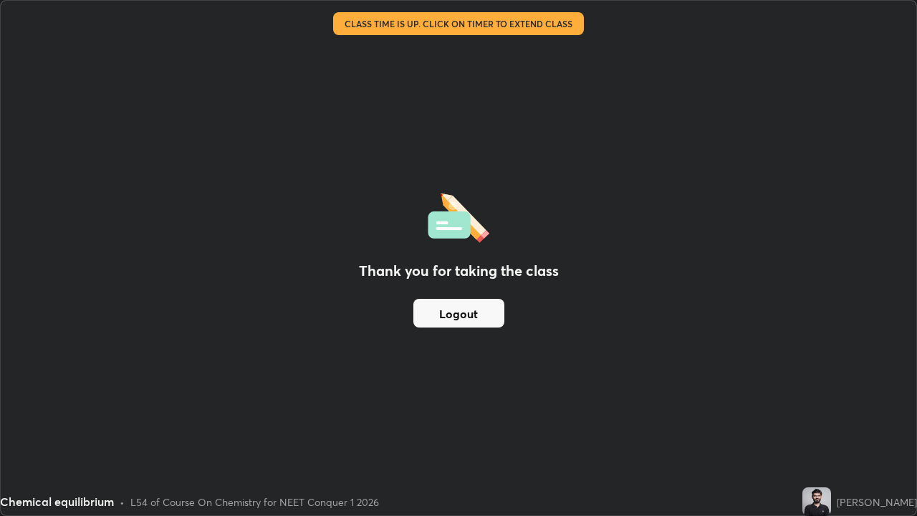
click at [438, 313] on button "Logout" at bounding box center [458, 313] width 91 height 29
